Goal: Transaction & Acquisition: Purchase product/service

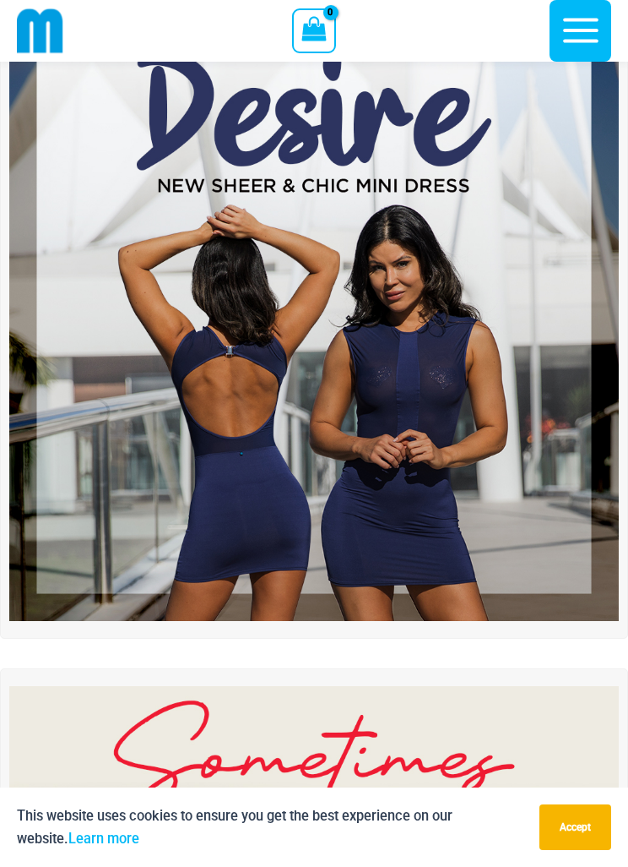
scroll to position [108, 0]
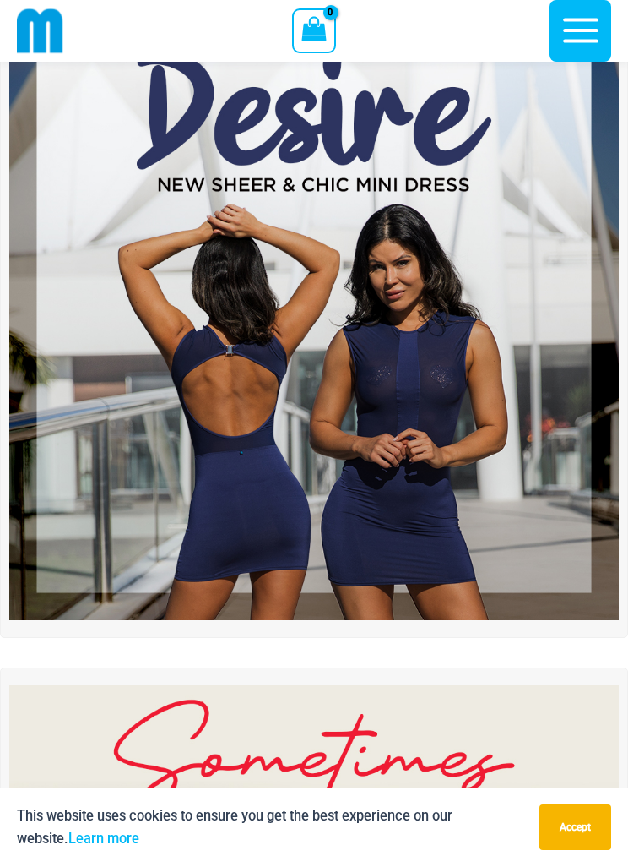
click at [354, 491] on img at bounding box center [314, 315] width 610 height 610
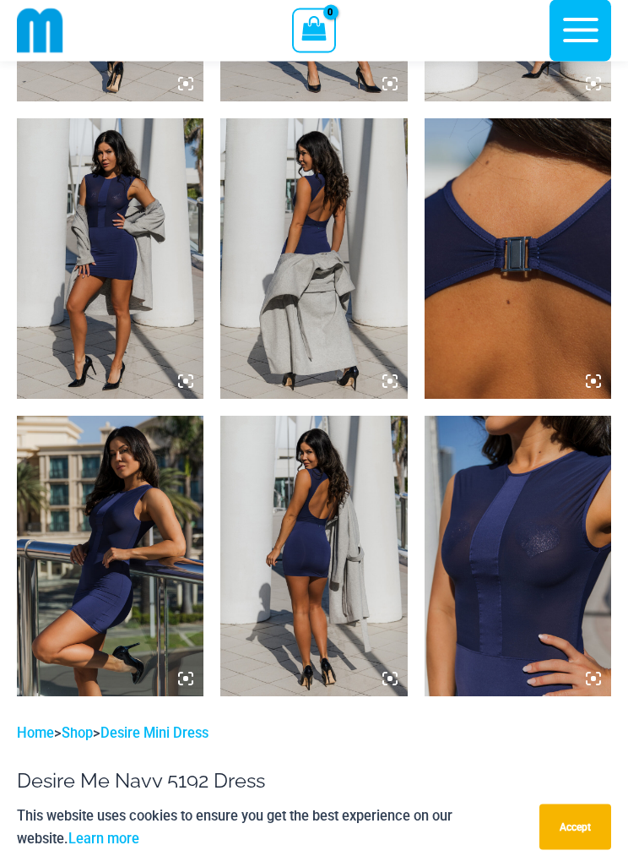
scroll to position [1351, 0]
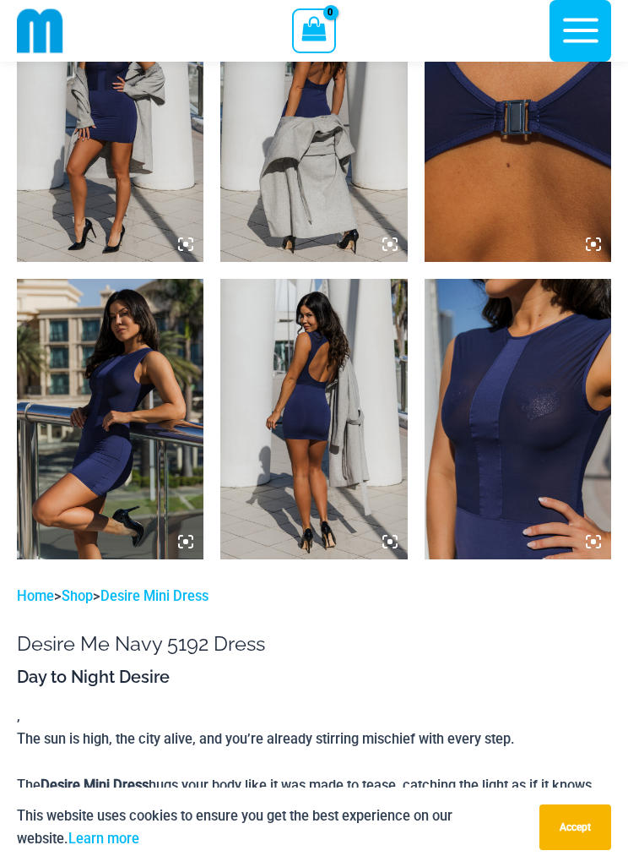
click at [510, 436] on img at bounding box center [518, 419] width 187 height 280
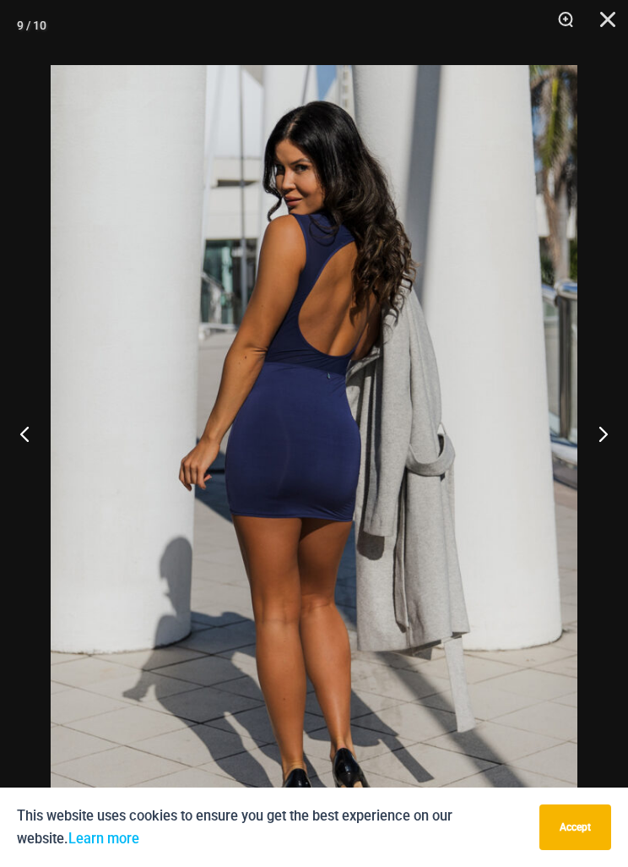
click at [604, 27] on button "Close" at bounding box center [602, 25] width 42 height 51
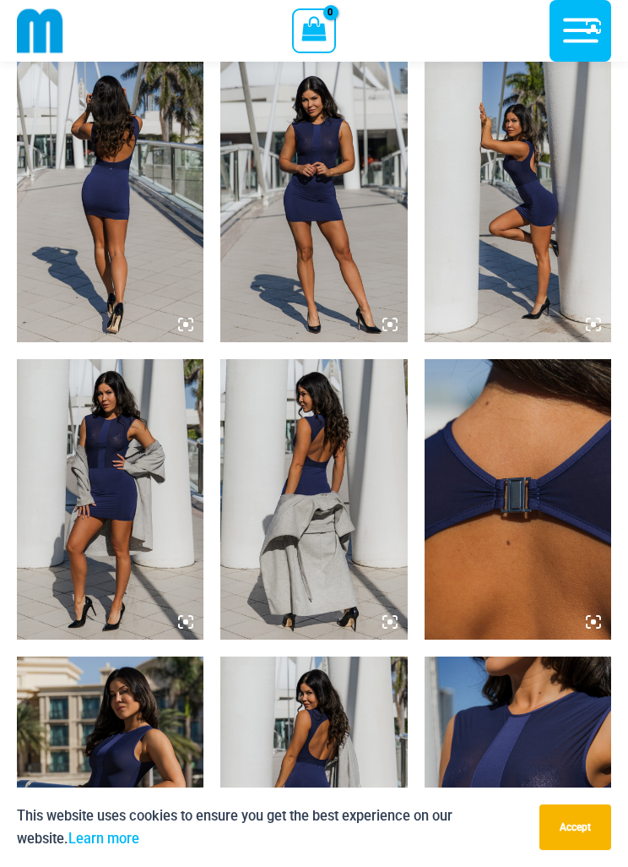
scroll to position [911, 0]
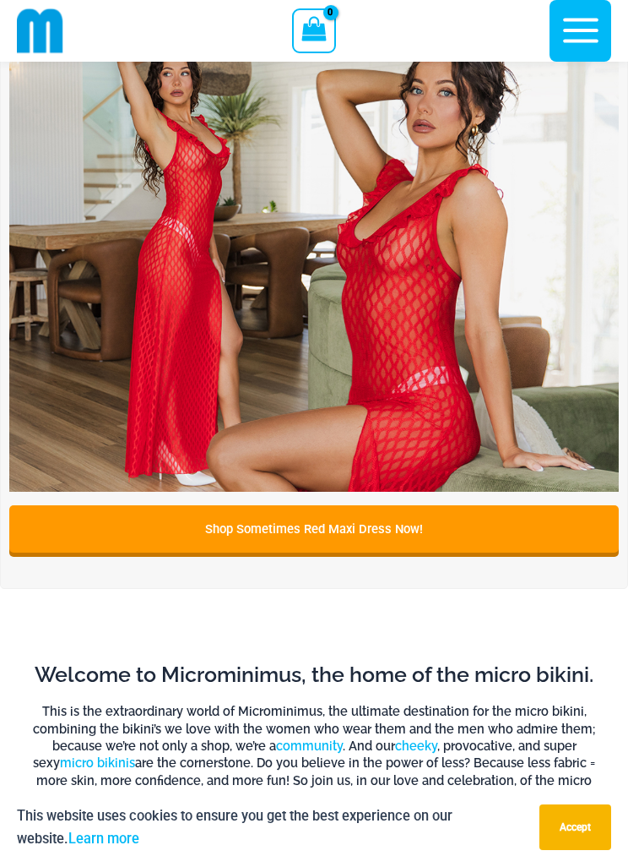
scroll to position [1015, 0]
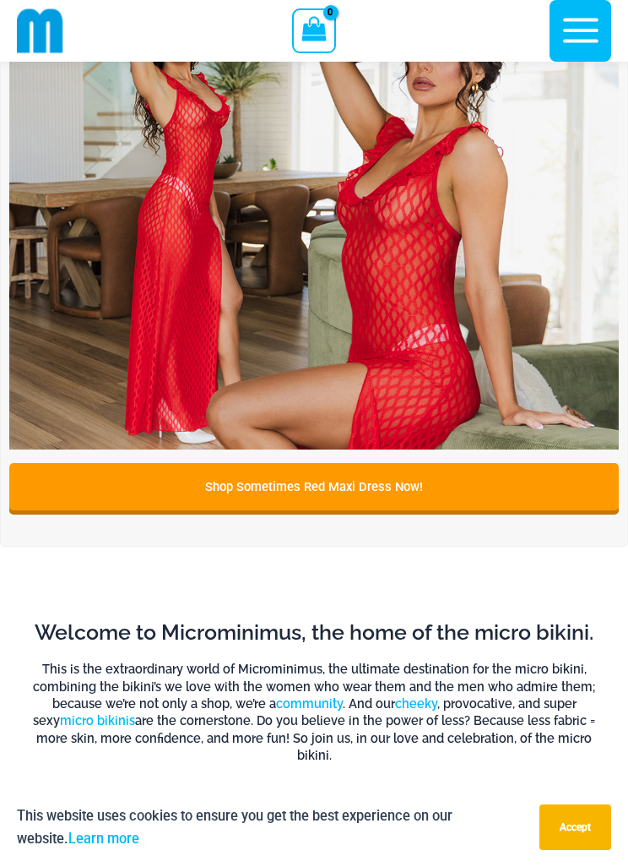
click at [404, 338] on img at bounding box center [314, 145] width 610 height 610
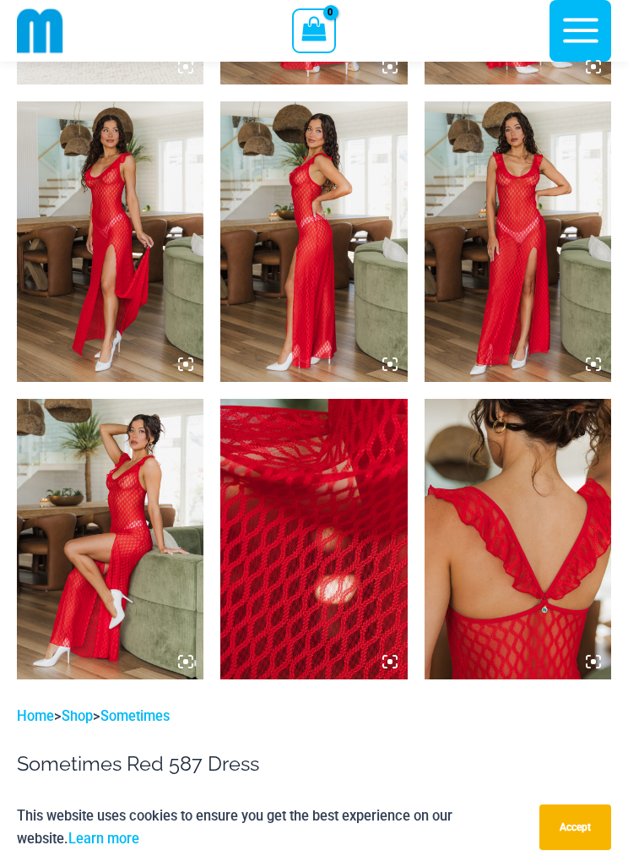
scroll to position [1091, 0]
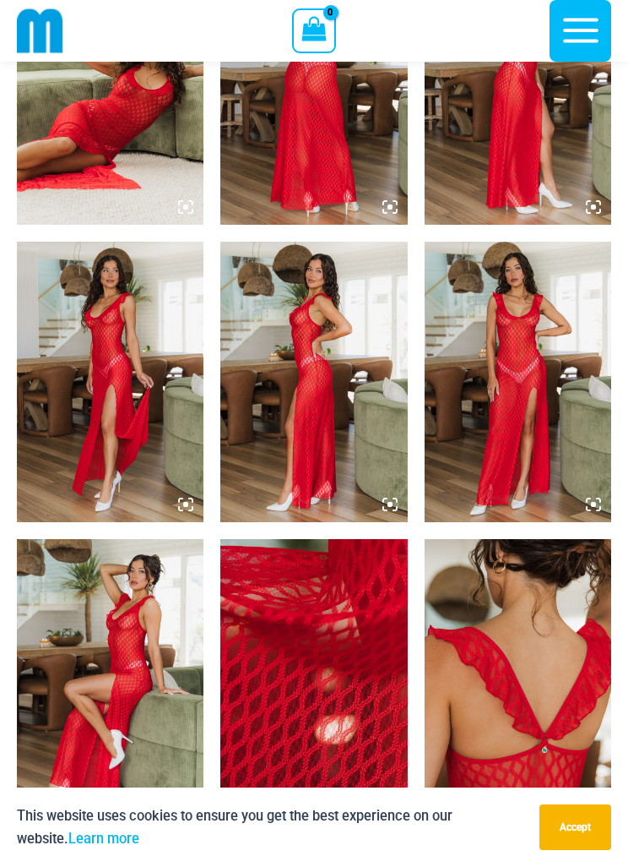
click at [546, 400] on img at bounding box center [518, 382] width 187 height 280
